Goal: Transaction & Acquisition: Obtain resource

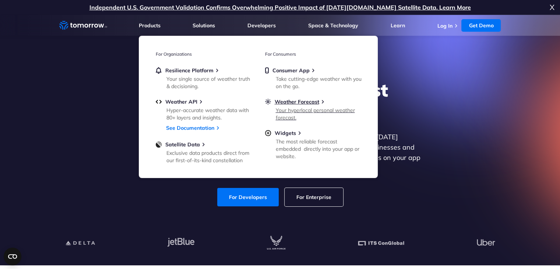
click at [290, 109] on div "Your hyperlocal personal weather forecast." at bounding box center [319, 113] width 86 height 15
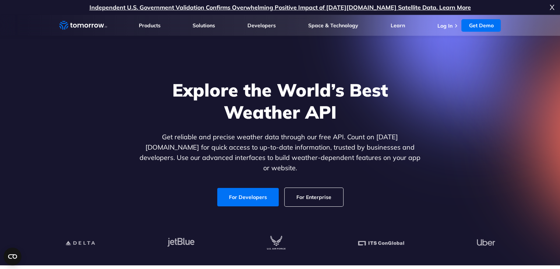
click at [306, 188] on link "For Enterprise" at bounding box center [314, 197] width 59 height 18
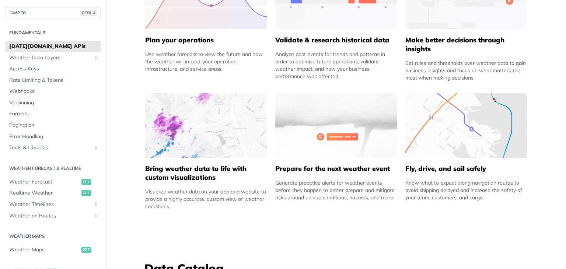
scroll to position [421, 0]
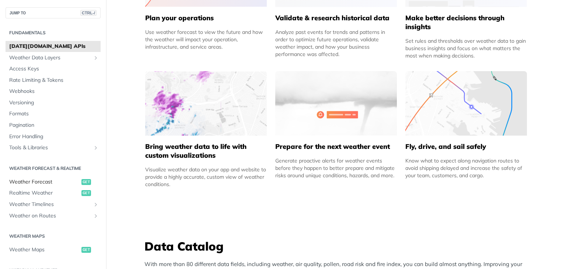
click at [56, 183] on span "Weather Forecast" at bounding box center [44, 181] width 70 height 7
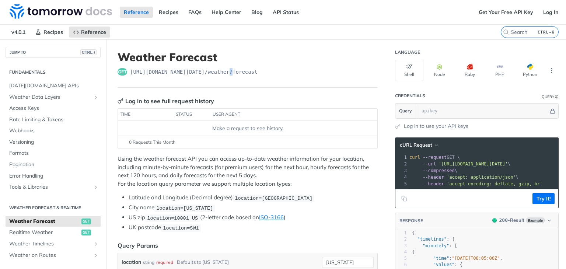
drag, startPoint x: 229, startPoint y: 67, endPoint x: 225, endPoint y: 71, distance: 5.5
click at [225, 71] on header "Weather Forecast get [URL][DOMAIN_NAME][DATE] /weather/forecast" at bounding box center [248, 68] width 260 height 37
click at [225, 71] on span "[URL][DOMAIN_NAME][DATE] /weather/forecast" at bounding box center [193, 71] width 127 height 7
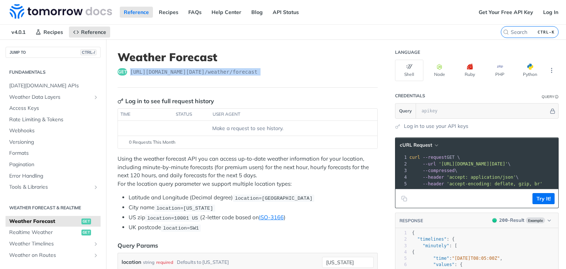
copy article "[URL][DOMAIN_NAME][DATE] /weather/forecast"
click at [508, 14] on link "Get Your Free API Key" at bounding box center [506, 12] width 63 height 11
